Goal: Task Accomplishment & Management: Complete application form

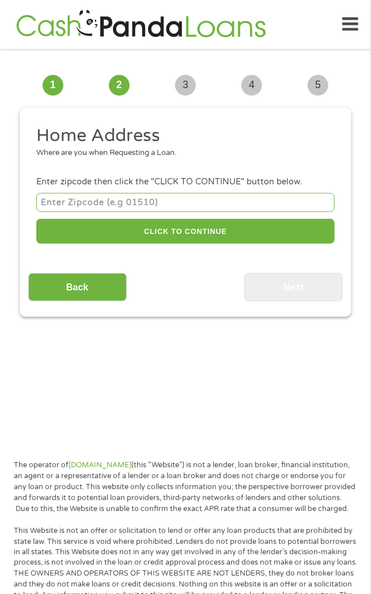
scroll to position [9, 0]
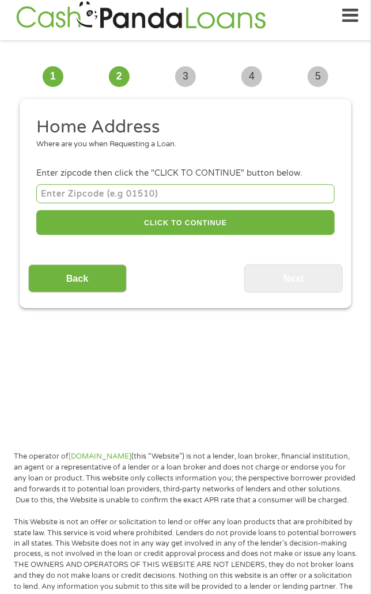
click at [198, 193] on input "number" at bounding box center [185, 193] width 298 height 19
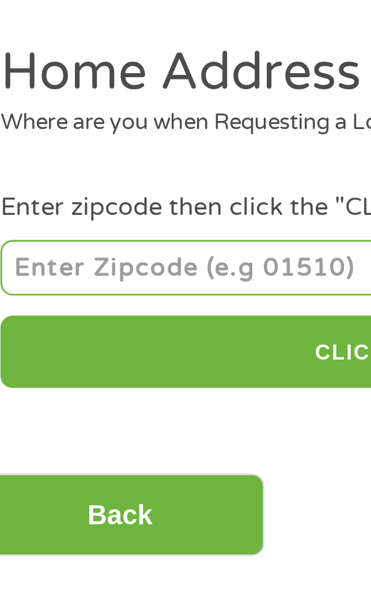
click at [111, 190] on input "number" at bounding box center [185, 193] width 298 height 19
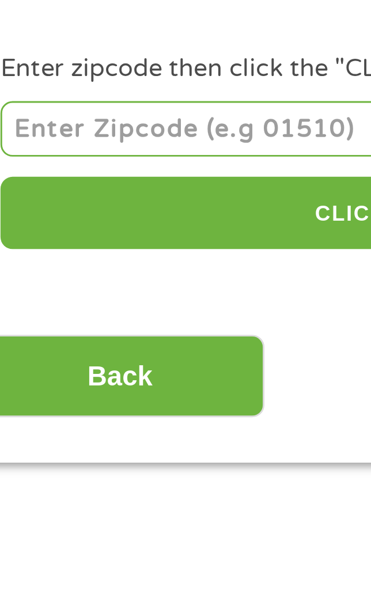
type input "85122"
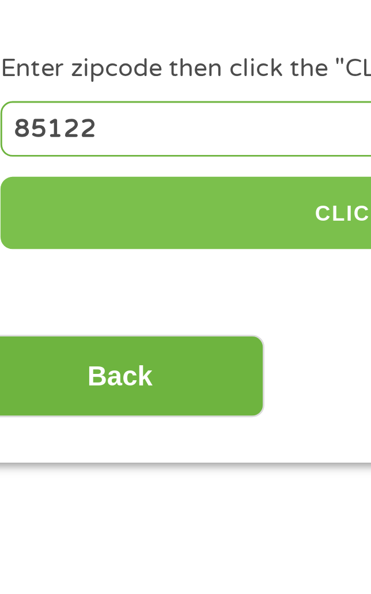
click at [123, 222] on button "CLICK TO CONTINUE" at bounding box center [185, 222] width 298 height 25
type input "85122"
type input "Casa Grande"
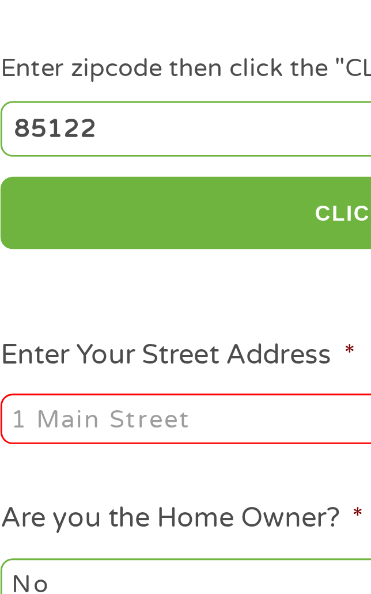
click at [99, 299] on input "Enter Your Street Address *" at bounding box center [106, 293] width 141 height 17
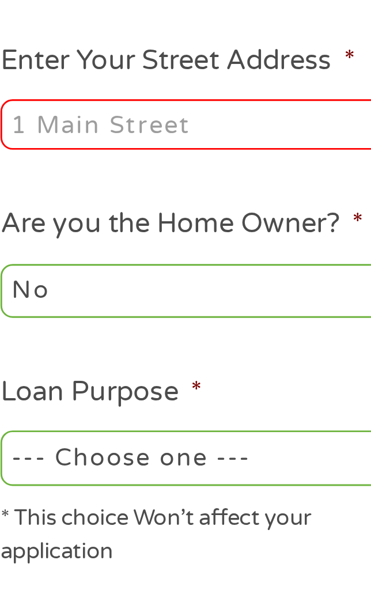
type input "[STREET_ADDRESS]"
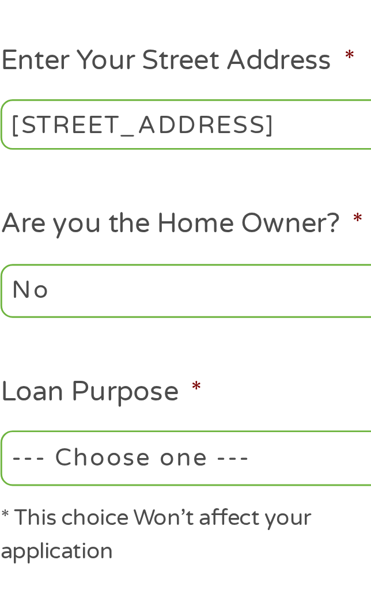
click at [119, 346] on select "No Yes" at bounding box center [106, 350] width 141 height 18
click at [36, 343] on select "No Yes" at bounding box center [106, 350] width 141 height 18
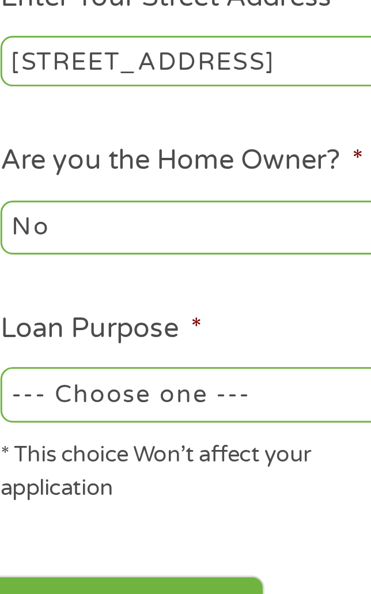
click at [122, 405] on select "--- Choose one --- Pay Bills Debt Consolidation Home Improvement Major Purchase…" at bounding box center [106, 407] width 141 height 18
select select "other"
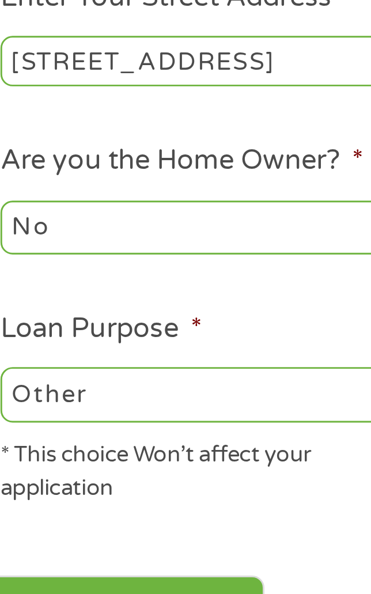
click at [36, 400] on select "--- Choose one --- Pay Bills Debt Consolidation Home Improvement Major Purchase…" at bounding box center [106, 407] width 141 height 18
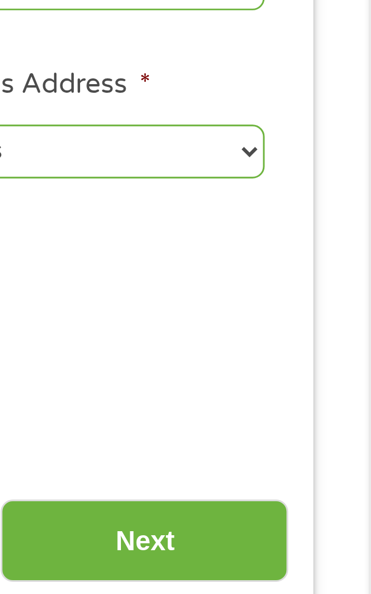
click at [313, 484] on input "Next" at bounding box center [293, 484] width 99 height 28
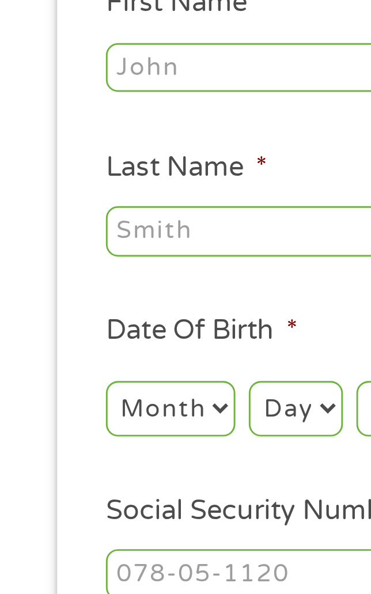
scroll to position [0, 0]
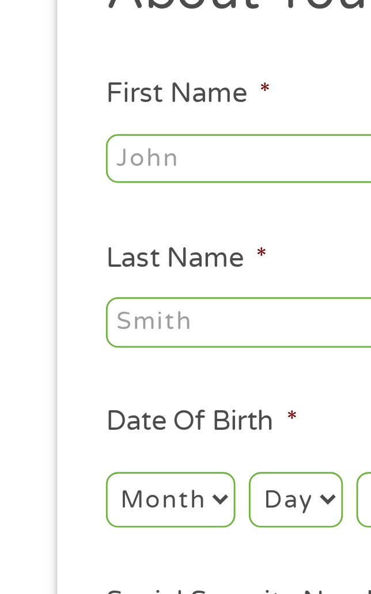
click at [92, 189] on input "First Name *" at bounding box center [185, 192] width 298 height 17
type input "[PERSON_NAME]"
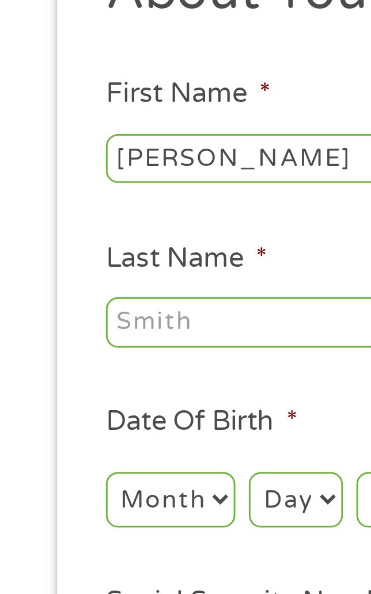
type input "[PERSON_NAME]"
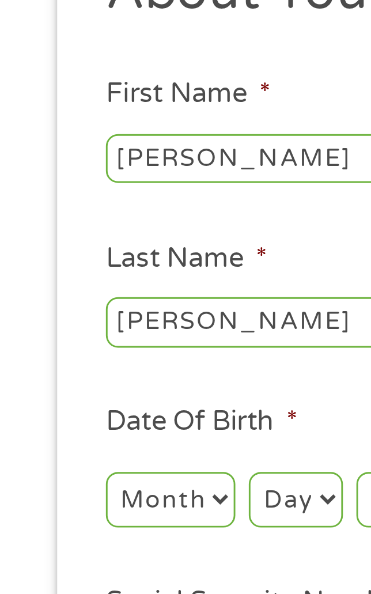
type input "[PHONE_NUMBER]"
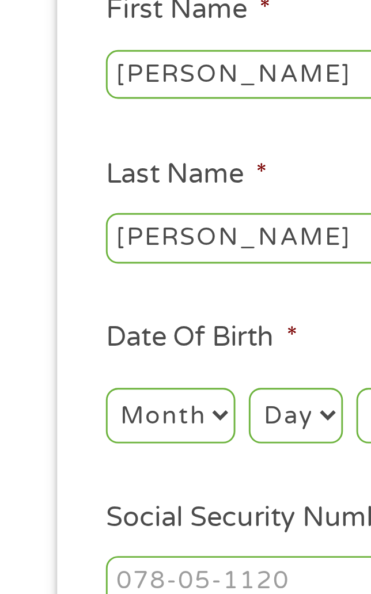
click at [70, 316] on select "Month 1 2 3 4 5 6 7 8 9 10 11 12" at bounding box center [58, 309] width 44 height 18
select select "12"
click at [36, 302] on select "Month 1 2 3 4 5 6 7 8 9 10 11 12" at bounding box center [58, 309] width 44 height 18
click at [100, 313] on select "Day 1 2 3 4 5 6 7 8 9 10 11 12 13 14 15 16 17 18 19 20 21 22 23 24 25 26 27 28 …" at bounding box center [101, 309] width 32 height 18
select select "18"
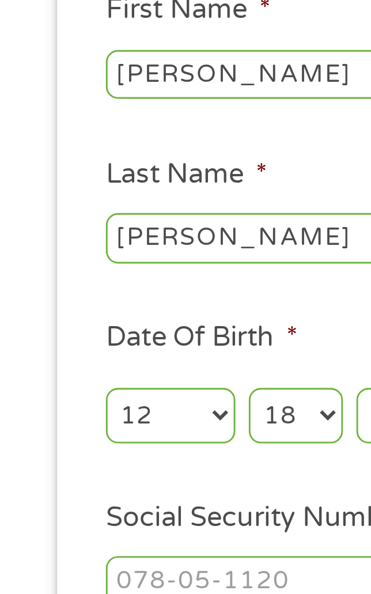
click at [85, 302] on select "Day 1 2 3 4 5 6 7 8 9 10 11 12 13 14 15 16 17 18 19 20 21 22 23 24 25 26 27 28 …" at bounding box center [101, 309] width 32 height 18
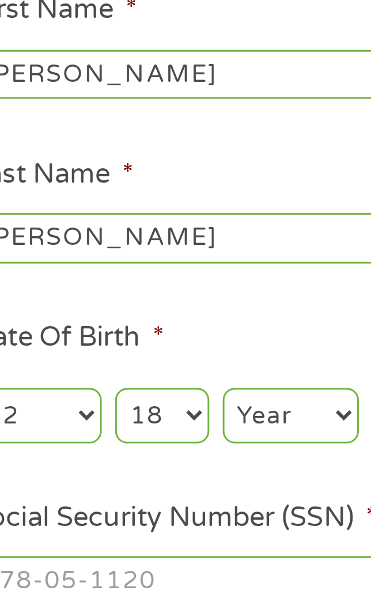
click at [145, 315] on select "Year [DATE] 2006 2005 2004 2003 2002 2001 2000 1999 1998 1997 1996 1995 1994 19…" at bounding box center [145, 309] width 47 height 18
select select "1986"
click at [122, 302] on select "Year [DATE] 2006 2005 2004 2003 2002 2001 2000 1999 1998 1997 1996 1995 1994 19…" at bounding box center [145, 309] width 47 height 18
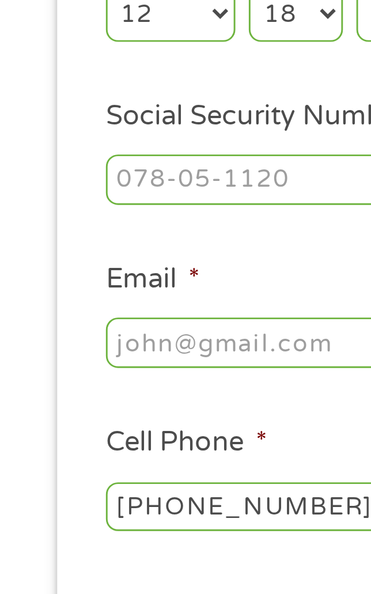
click at [67, 367] on input "Social Security Number (SSN) *" at bounding box center [185, 366] width 298 height 17
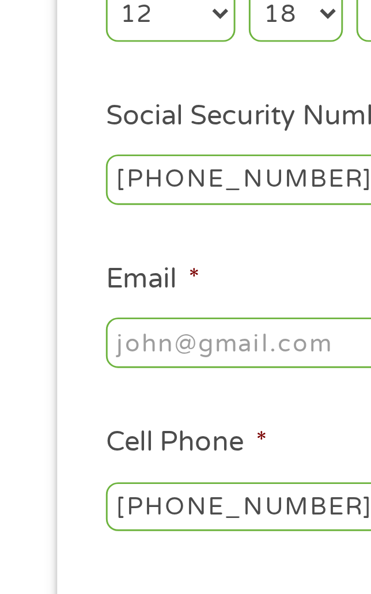
type input "449-81-0315"
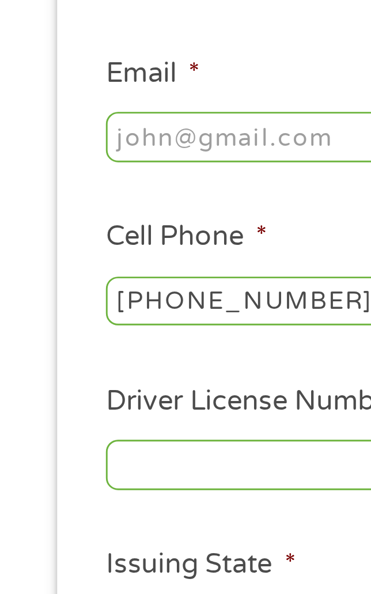
click at [85, 424] on input "Email *" at bounding box center [185, 422] width 298 height 17
type input "[EMAIL_ADDRESS][DOMAIN_NAME]"
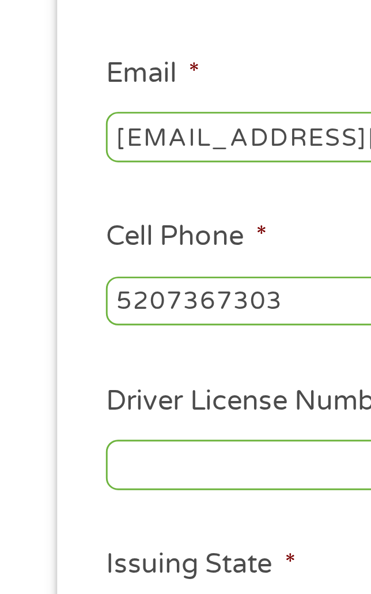
type input "[PHONE_NUMBER]"
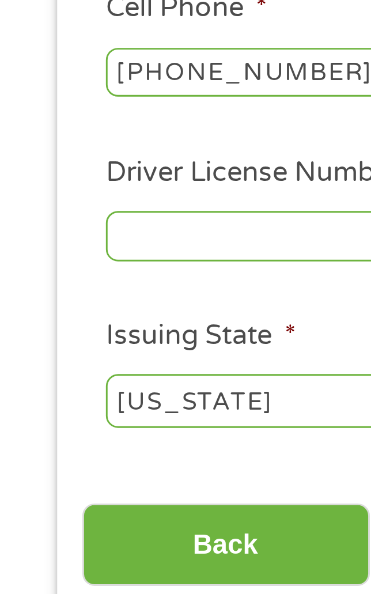
scroll to position [66, 0]
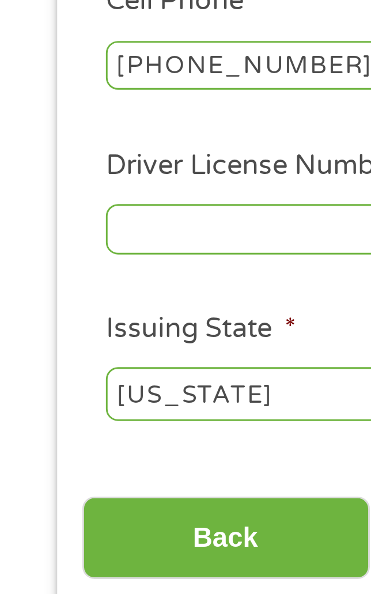
click at [88, 472] on input "Driver License Number *" at bounding box center [185, 468] width 298 height 17
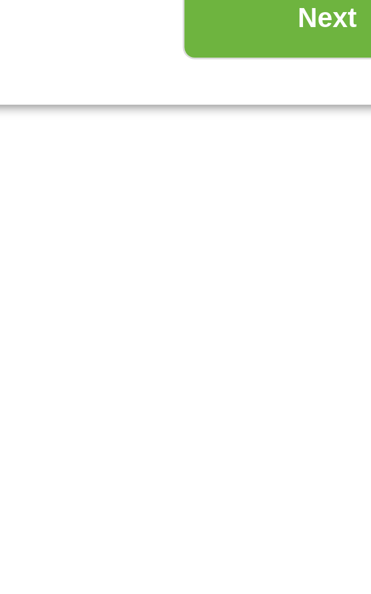
scroll to position [114, 0]
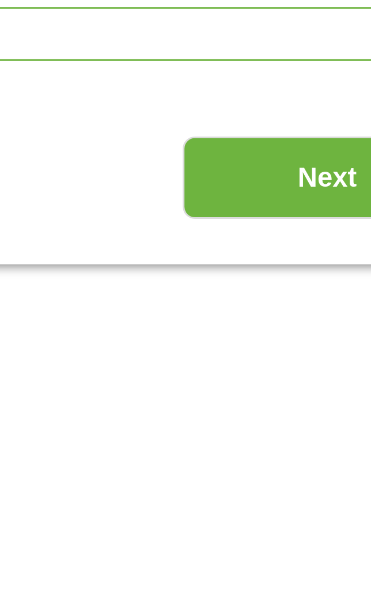
type input "D51507222"
click at [289, 519] on input "Next" at bounding box center [293, 526] width 99 height 28
click at [277, 527] on input "Next" at bounding box center [293, 526] width 99 height 28
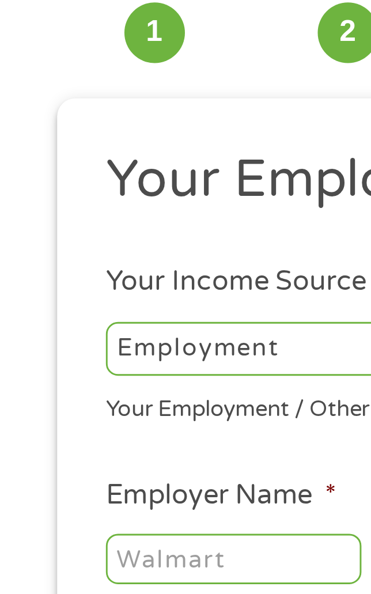
scroll to position [9, 0]
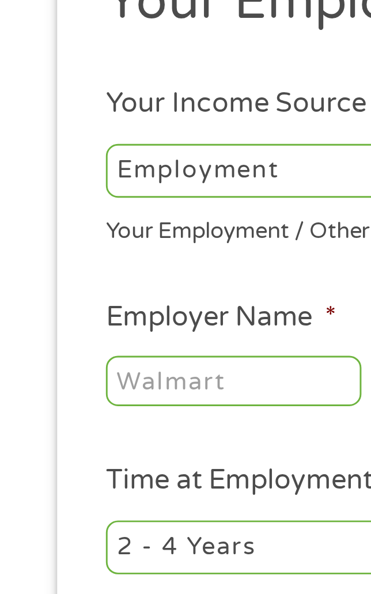
click at [101, 183] on select "--- Choose one --- Employment [DEMOGRAPHIC_DATA] Benefits" at bounding box center [106, 185] width 141 height 18
select select "selfEmployed"
click at [36, 176] on select "--- Choose one --- Employment [DEMOGRAPHIC_DATA] Benefits" at bounding box center [106, 185] width 141 height 18
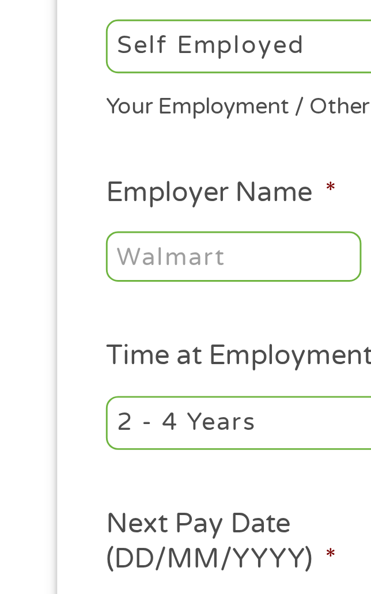
click at [97, 253] on input "Employer Name *" at bounding box center [80, 256] width 88 height 17
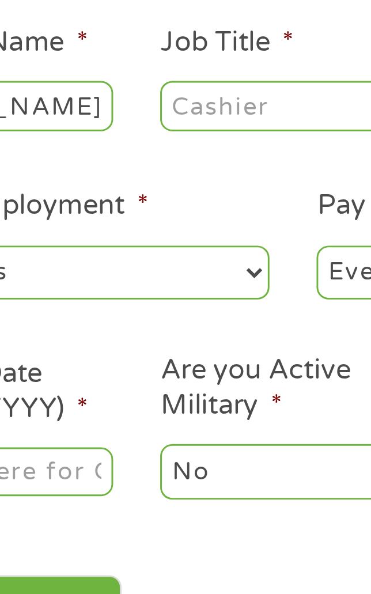
type input "[PERSON_NAME] landing"
click at [183, 260] on input "Job Title *" at bounding box center [184, 256] width 88 height 17
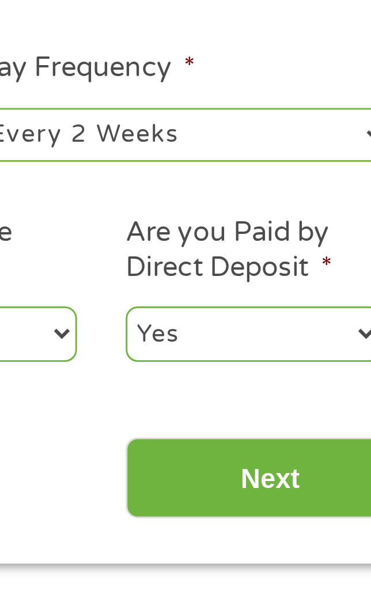
type input "Landscaping"
click at [283, 314] on select "--- Choose one --- Every 2 Weeks Every Week Monthly Semi-Monthly" at bounding box center [264, 314] width 141 height 18
select select "monthly"
click at [194, 305] on select "--- Choose one --- Every 2 Weeks Every Week Monthly Semi-Monthly" at bounding box center [264, 314] width 141 height 18
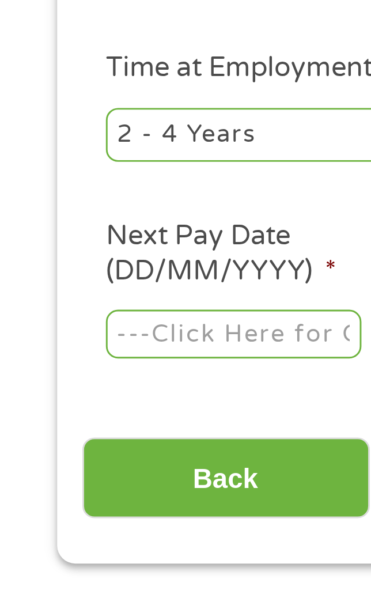
click at [79, 383] on input "Next Pay Date (DD/MM/YYYY) *" at bounding box center [80, 382] width 88 height 17
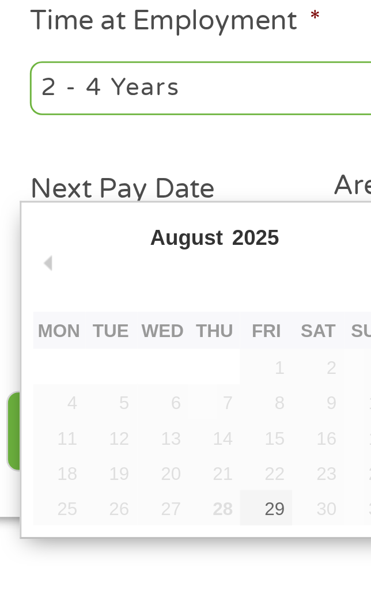
type input "[DATE]"
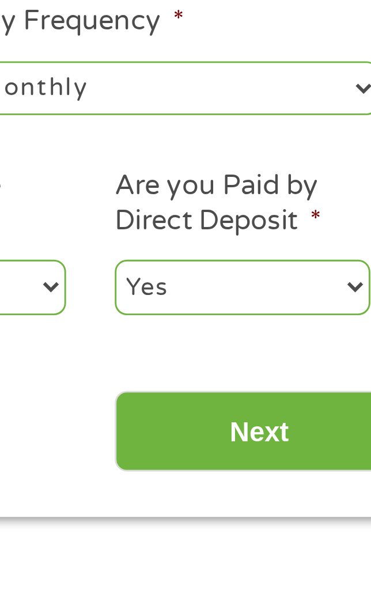
click at [301, 384] on select "Yes No" at bounding box center [288, 382] width 88 height 18
select select "0"
click at [244, 374] on select "Yes No" at bounding box center [288, 382] width 88 height 18
click at [300, 430] on input "Next" at bounding box center [293, 432] width 99 height 28
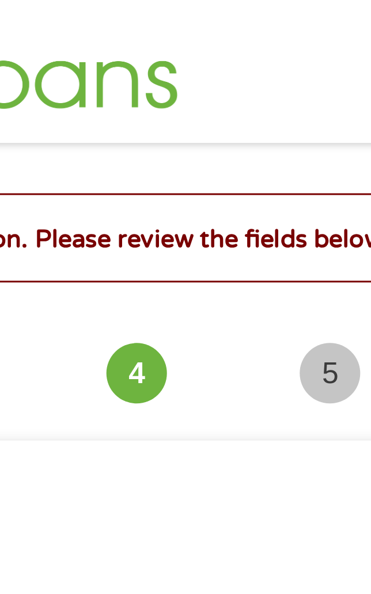
scroll to position [4, 5]
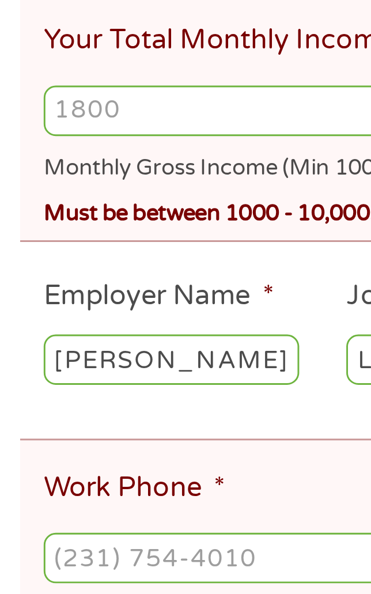
click at [99, 322] on input "Your Total Monthly Income *" at bounding box center [185, 320] width 298 height 17
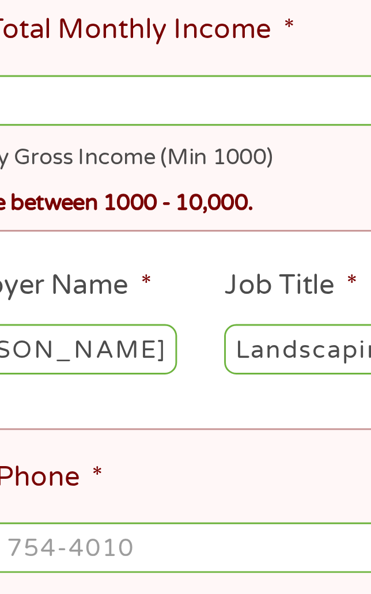
type input "2000"
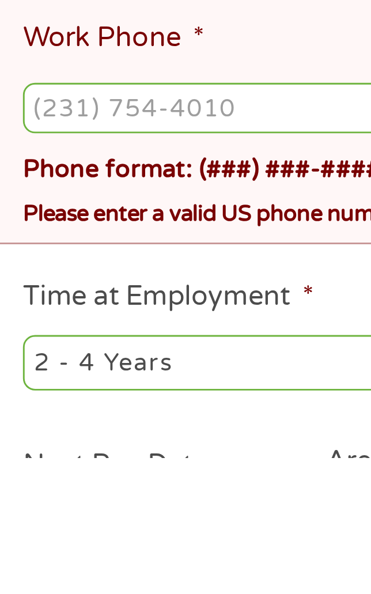
click at [112, 476] on input "Work Phone *" at bounding box center [185, 474] width 298 height 17
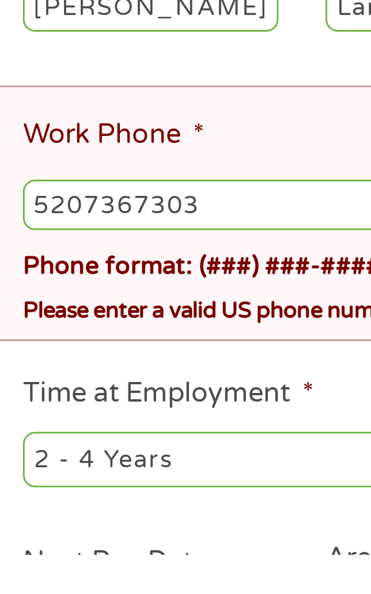
type input "[PHONE_NUMBER]"
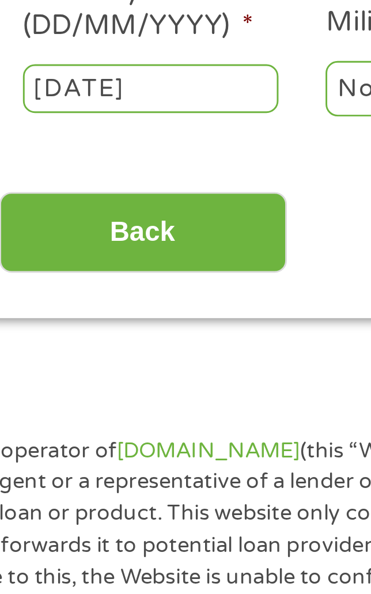
scroll to position [212, 0]
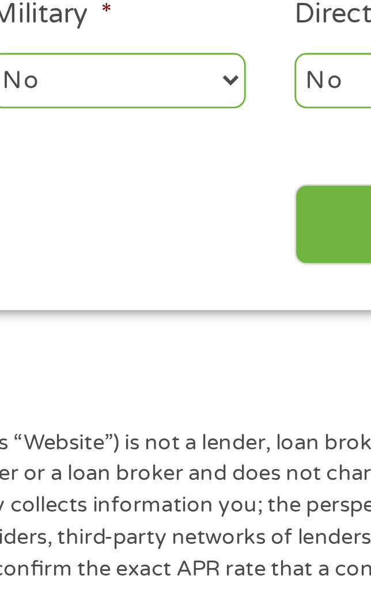
click at [256, 472] on input "Next" at bounding box center [293, 467] width 99 height 28
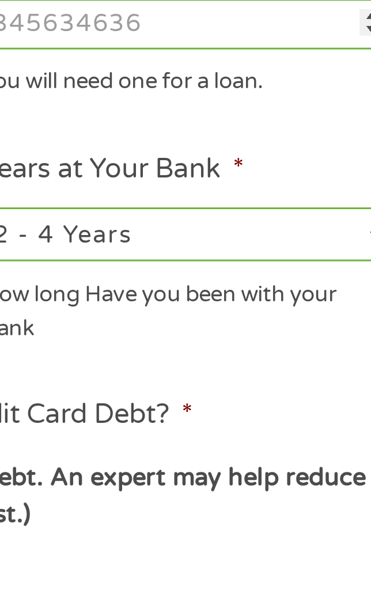
scroll to position [9, 0]
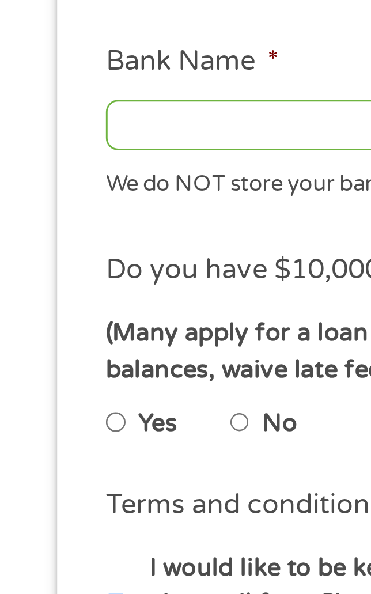
click at [97, 377] on input "Bank Name *" at bounding box center [106, 377] width 141 height 17
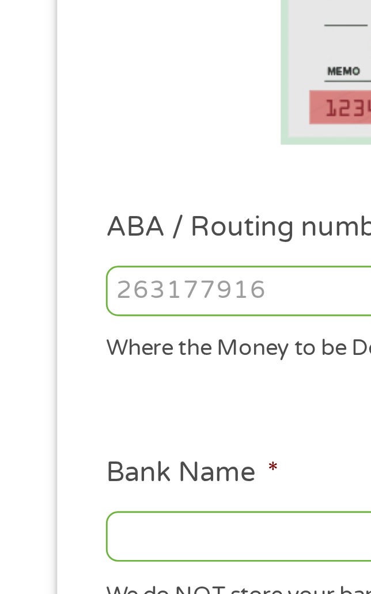
click at [86, 296] on input "ABA / Routing number *" at bounding box center [106, 293] width 141 height 17
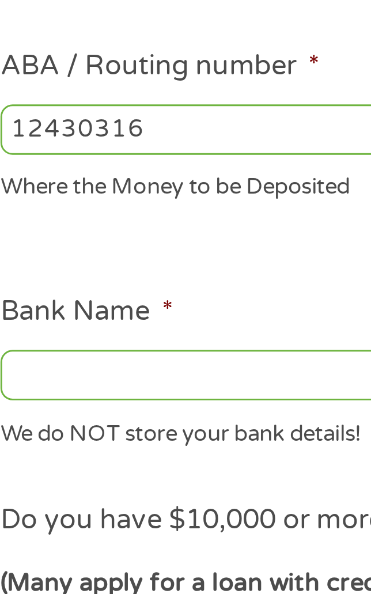
type input "124303162"
type input "GOBANK A DIVISION OF GREEN DOT BANK"
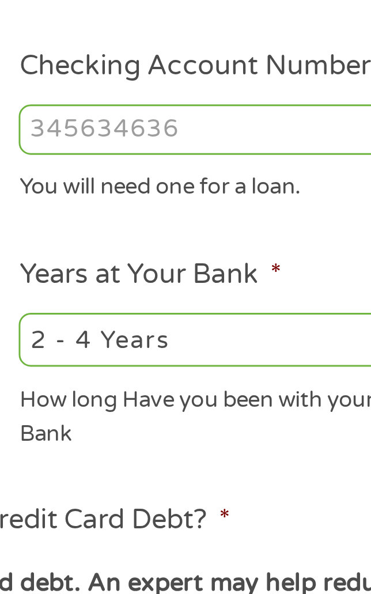
type input "124303162"
click at [255, 293] on input "Checking Account Number *" at bounding box center [264, 293] width 141 height 17
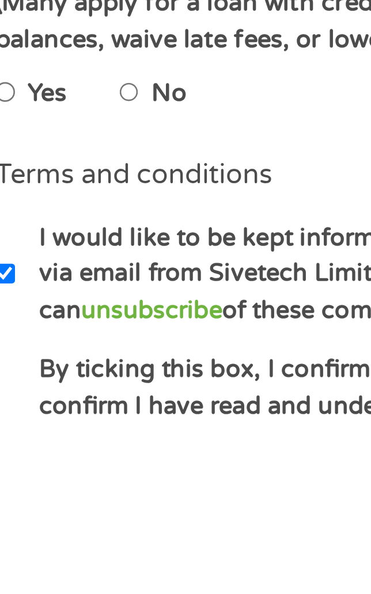
type input "15104521359836"
click at [86, 480] on input "No" at bounding box center [82, 480] width 7 height 14
radio input "true"
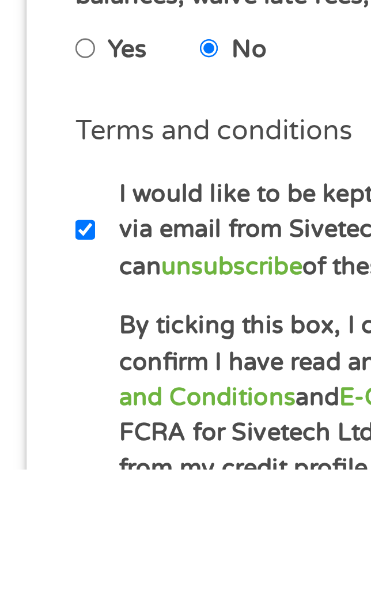
scroll to position [51, 0]
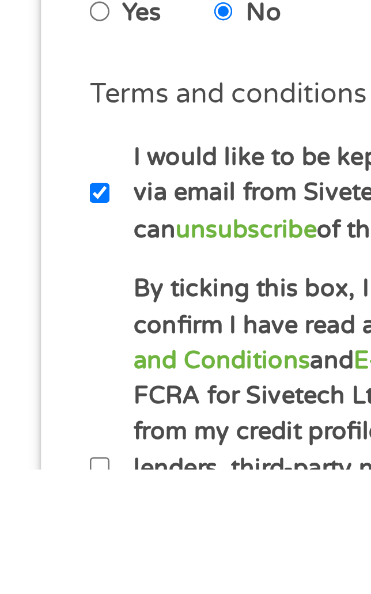
click at [39, 586] on input "By ticking this box, I confirm I am at least [DEMOGRAPHIC_DATA]. I confirm I ha…" at bounding box center [39, 593] width 7 height 14
checkbox input "true"
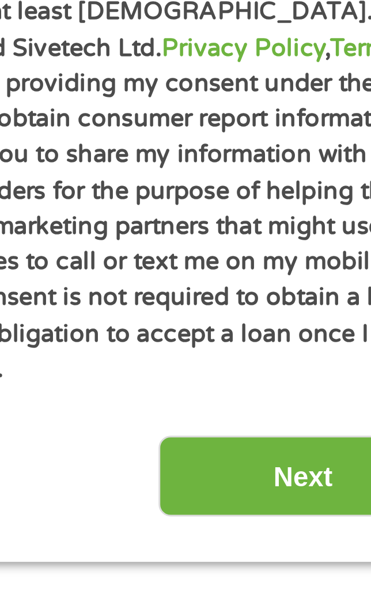
scroll to position [299, 0]
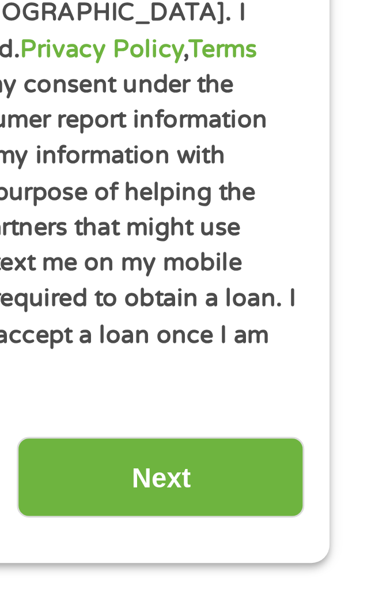
click at [322, 430] on input "Next" at bounding box center [293, 444] width 99 height 28
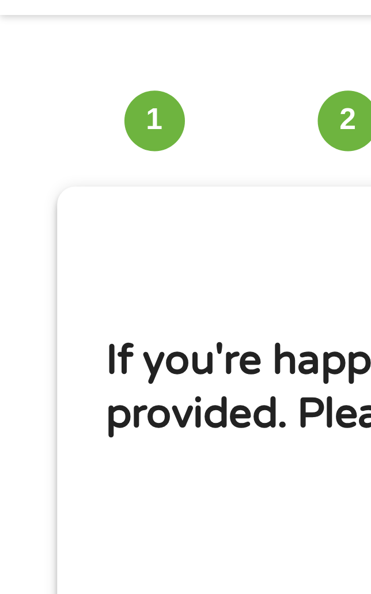
scroll to position [0, 0]
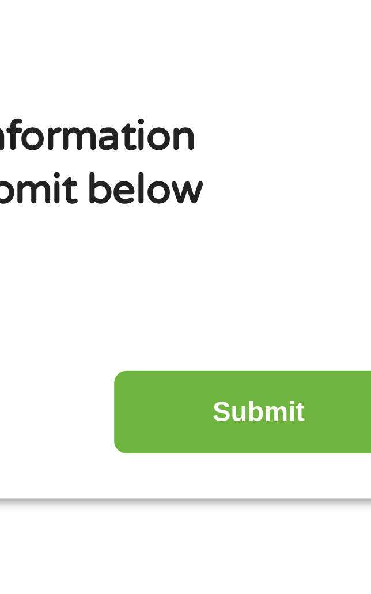
click at [306, 263] on input "Submit" at bounding box center [293, 262] width 99 height 28
